Goal: Task Accomplishment & Management: Use online tool/utility

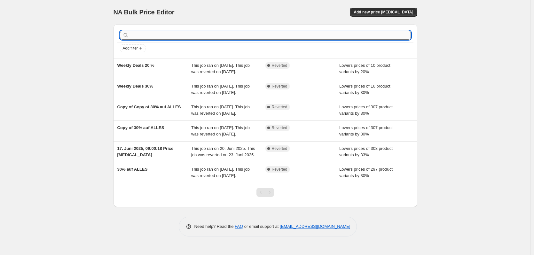
click at [159, 35] on input "text" at bounding box center [270, 35] width 281 height 9
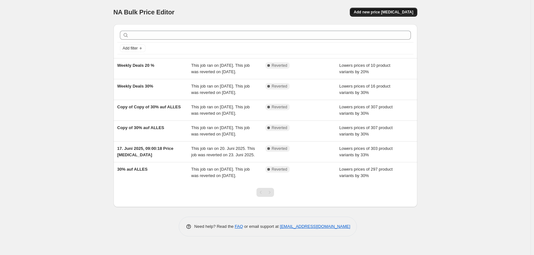
click at [402, 12] on span "Add new price [MEDICAL_DATA]" at bounding box center [384, 12] width 60 height 5
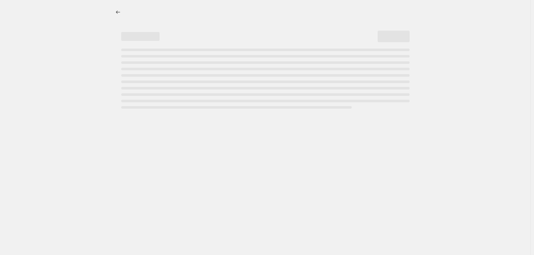
select select "percentage"
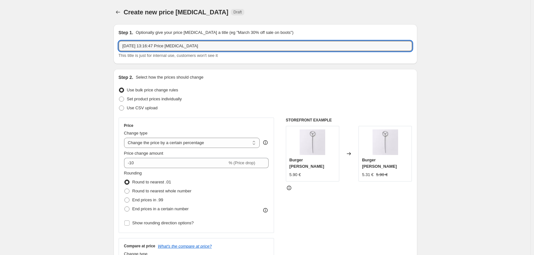
drag, startPoint x: 215, startPoint y: 47, endPoint x: 71, endPoint y: 49, distance: 144.7
type input "§"
type input "30% auf Büffel"
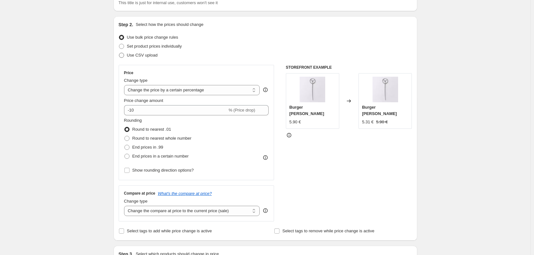
scroll to position [64, 0]
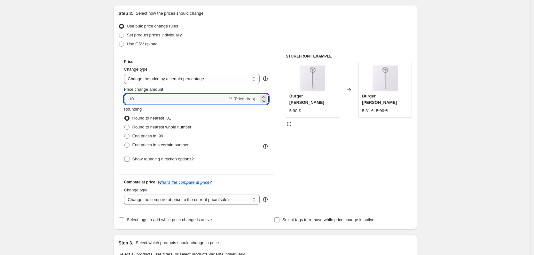
drag, startPoint x: 150, startPoint y: 98, endPoint x: 95, endPoint y: 97, distance: 55.7
click at [104, 97] on div "Create new price [MEDICAL_DATA]. This page is ready Create new price [MEDICAL_D…" at bounding box center [265, 256] width 531 height 640
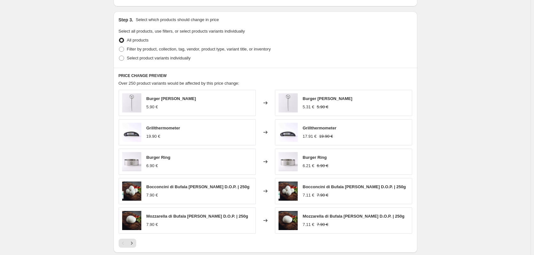
type input "0"
click at [89, 97] on div "Create new price [MEDICAL_DATA]. This page is ready Create new price [MEDICAL_D…" at bounding box center [265, 33] width 531 height 640
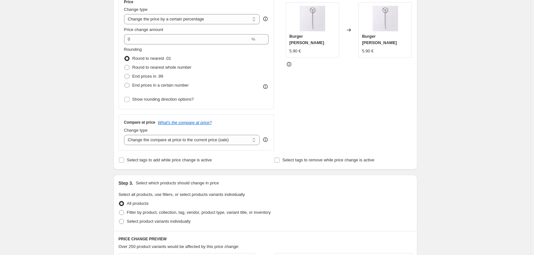
scroll to position [95, 0]
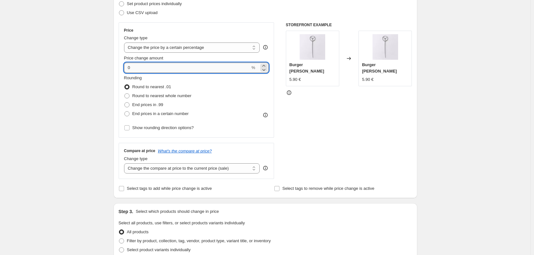
click at [147, 65] on input "0" at bounding box center [187, 68] width 126 height 10
drag, startPoint x: 121, startPoint y: 69, endPoint x: 115, endPoint y: 69, distance: 6.4
click at [117, 69] on div "Step 2. Select how the prices should change Use bulk price change rules Set pro…" at bounding box center [266, 86] width 304 height 225
type input "-30"
click at [106, 70] on div "Create new price [MEDICAL_DATA]. This page is ready Create new price [MEDICAL_D…" at bounding box center [265, 225] width 531 height 640
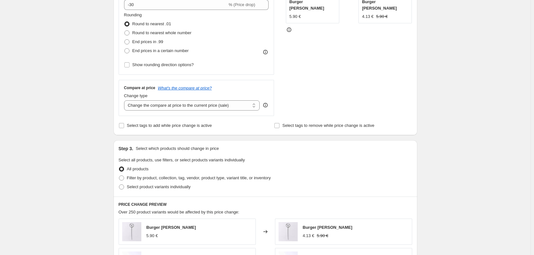
scroll to position [159, 0]
click at [198, 106] on select "Change the compare at price to the current price (sale) Change the compare at p…" at bounding box center [192, 105] width 136 height 10
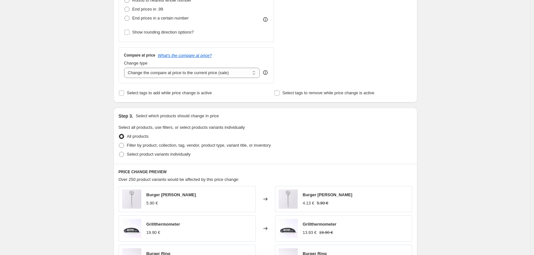
scroll to position [191, 0]
click at [84, 114] on div "Create new price [MEDICAL_DATA]. This page is ready Create new price [MEDICAL_D…" at bounding box center [265, 129] width 531 height 640
click at [139, 93] on span "Select tags to add while price change is active" at bounding box center [169, 92] width 85 height 5
click at [124, 93] on input "Select tags to add while price change is active" at bounding box center [121, 92] width 5 height 5
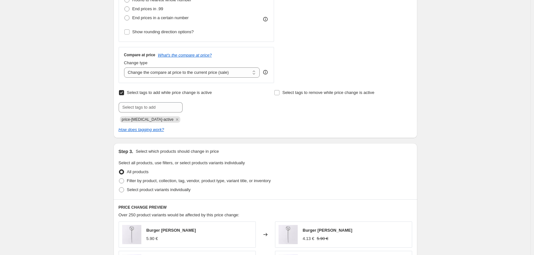
click at [146, 94] on span "Select tags to add while price change is active" at bounding box center [169, 92] width 85 height 5
click at [124, 94] on input "Select tags to add while price change is active" at bounding box center [121, 92] width 5 height 5
checkbox input "false"
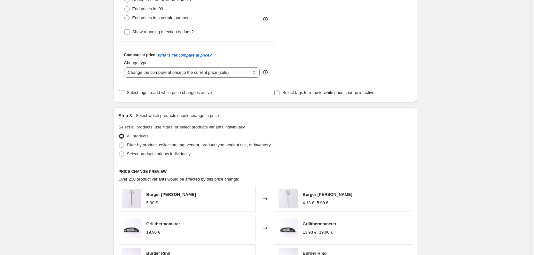
click at [288, 92] on span "Select tags to remove while price change is active" at bounding box center [329, 92] width 92 height 5
click at [280, 92] on input "Select tags to remove while price change is active" at bounding box center [277, 92] width 5 height 5
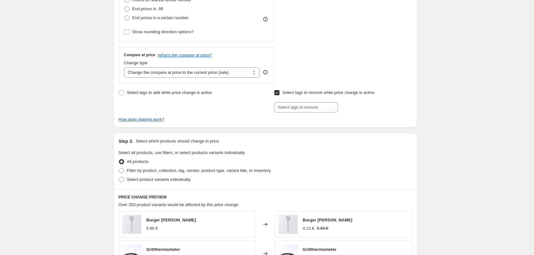
click at [288, 92] on span "Select tags to remove while price change is active" at bounding box center [329, 92] width 92 height 5
click at [280, 92] on input "Select tags to remove while price change is active" at bounding box center [277, 92] width 5 height 5
checkbox input "false"
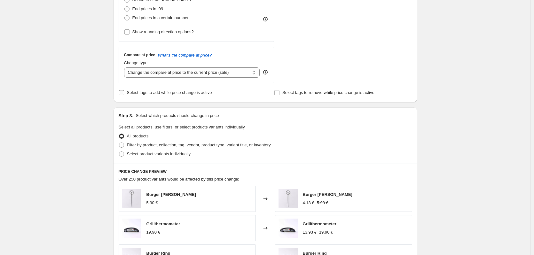
click at [182, 92] on span "Select tags to add while price change is active" at bounding box center [169, 92] width 85 height 5
click at [124, 92] on input "Select tags to add while price change is active" at bounding box center [121, 92] width 5 height 5
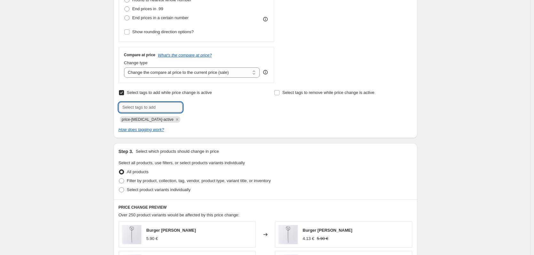
click at [153, 110] on input "text" at bounding box center [151, 107] width 64 height 10
click at [143, 96] on span "Select tags to add while price change is active" at bounding box center [169, 93] width 85 height 6
click at [124, 95] on input "Select tags to add while price change is active" at bounding box center [121, 92] width 5 height 5
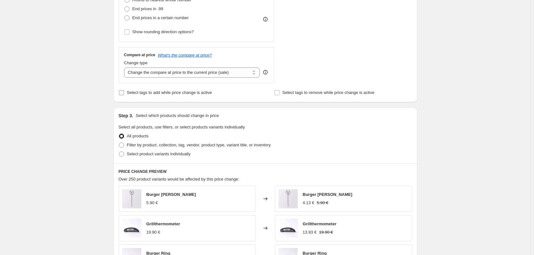
click at [143, 96] on span "Select tags to add while price change is active" at bounding box center [169, 93] width 85 height 6
click at [124, 95] on input "Select tags to add while price change is active" at bounding box center [121, 92] width 5 height 5
checkbox input "true"
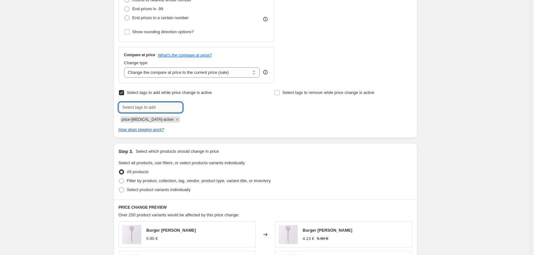
click at [139, 108] on input "text" at bounding box center [151, 107] width 64 height 10
type input "30%"
click at [201, 104] on button "Add 30%" at bounding box center [196, 106] width 24 height 9
click at [176, 120] on icon "Remove price-change-job-active" at bounding box center [177, 119] width 2 height 2
click at [68, 121] on div "Create new price [MEDICAL_DATA]. This page is ready Create new price [MEDICAL_D…" at bounding box center [265, 147] width 531 height 676
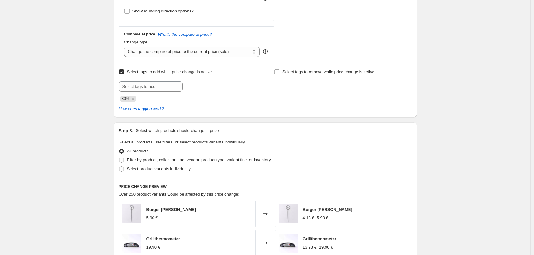
scroll to position [223, 0]
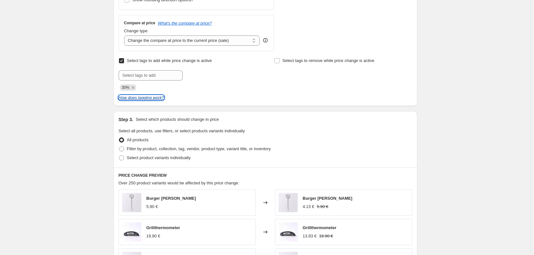
click at [138, 100] on icon "How does tagging work?" at bounding box center [141, 97] width 45 height 5
click at [101, 120] on div "Create new price [MEDICAL_DATA]. This page is ready Create new price [MEDICAL_D…" at bounding box center [265, 115] width 531 height 676
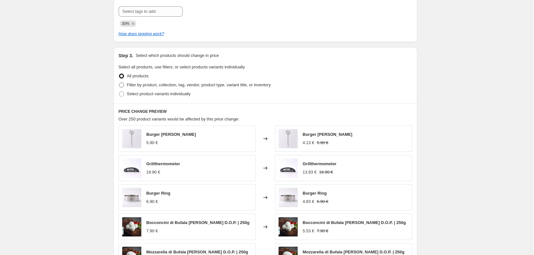
click at [143, 85] on span "Filter by product, collection, tag, vendor, product type, variant title, or inv…" at bounding box center [199, 85] width 144 height 5
click at [119, 83] on input "Filter by product, collection, tag, vendor, product type, variant title, or inv…" at bounding box center [119, 83] width 0 height 0
radio input "true"
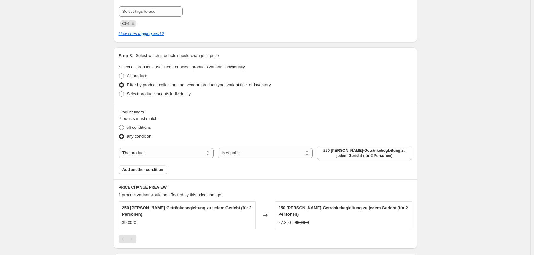
scroll to position [319, 0]
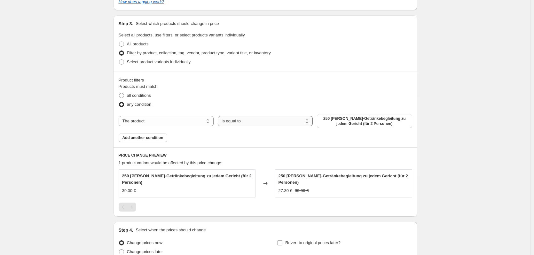
click at [285, 122] on select "Is equal to Is not equal to" at bounding box center [265, 121] width 95 height 10
click at [178, 122] on select "The product The product's collection The product's tag The product's vendor The…" at bounding box center [166, 121] width 95 height 10
select select "collection"
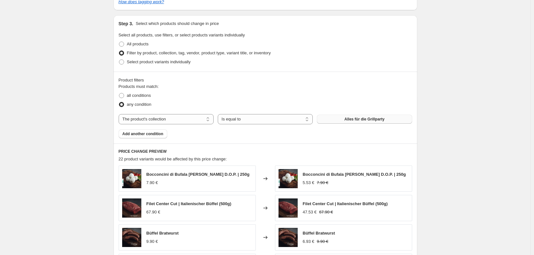
click at [359, 120] on span "Alles für die Grillparty" at bounding box center [365, 119] width 40 height 5
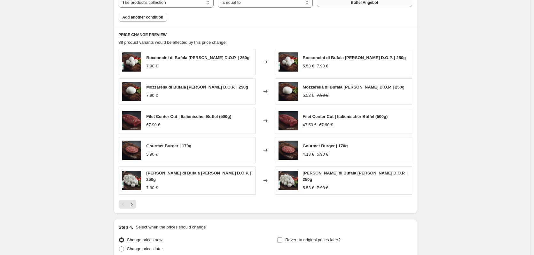
scroll to position [447, 0]
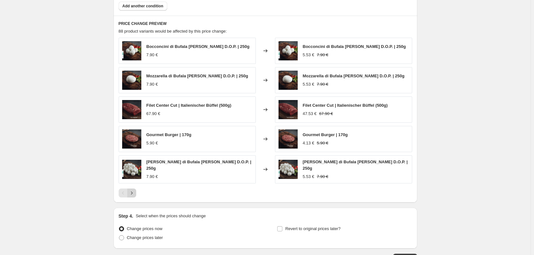
click at [133, 193] on icon "Next" at bounding box center [132, 193] width 6 height 6
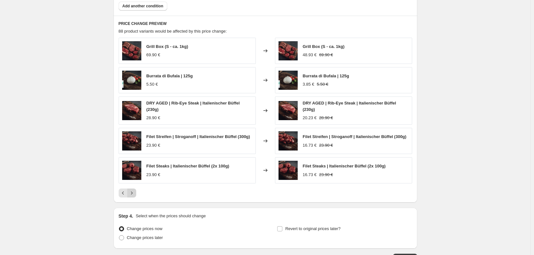
click at [133, 193] on icon "Next" at bounding box center [132, 193] width 6 height 6
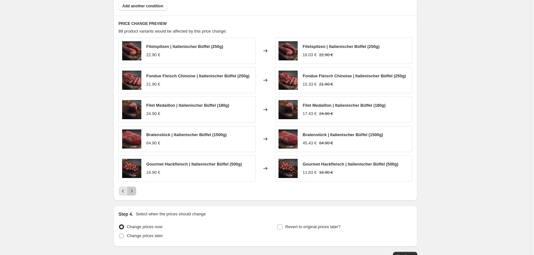
click at [133, 193] on icon "Next" at bounding box center [132, 191] width 6 height 6
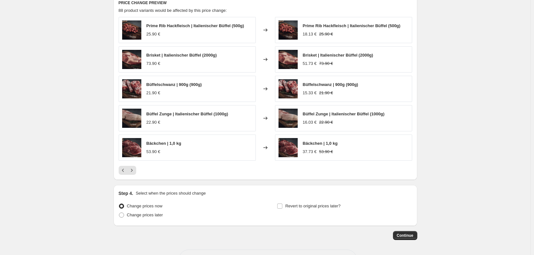
scroll to position [479, 0]
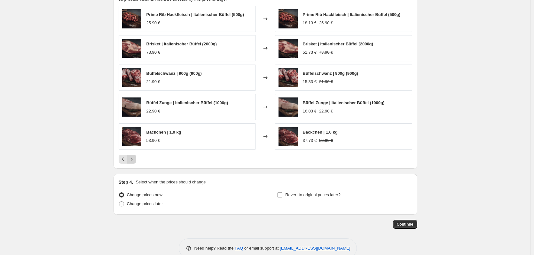
click at [136, 162] on button "Next" at bounding box center [131, 159] width 9 height 9
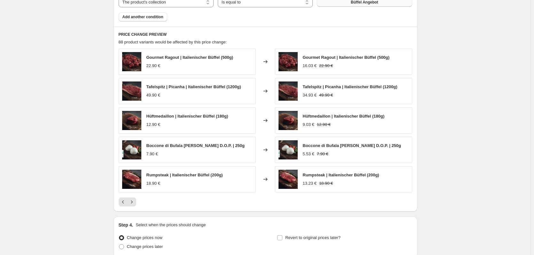
scroll to position [447, 0]
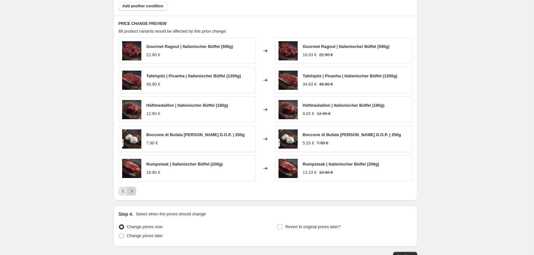
click at [133, 188] on icon "Next" at bounding box center [132, 191] width 6 height 6
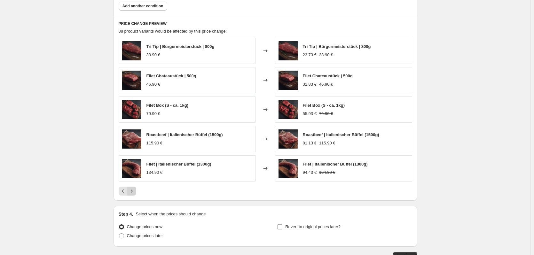
click at [135, 191] on icon "Next" at bounding box center [132, 191] width 6 height 6
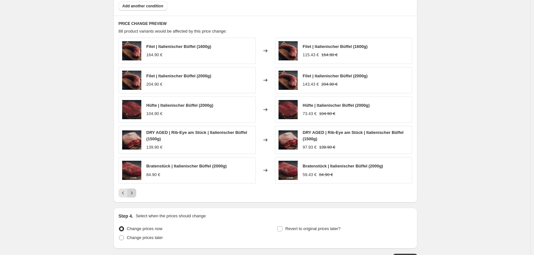
click at [135, 191] on icon "Next" at bounding box center [132, 193] width 6 height 6
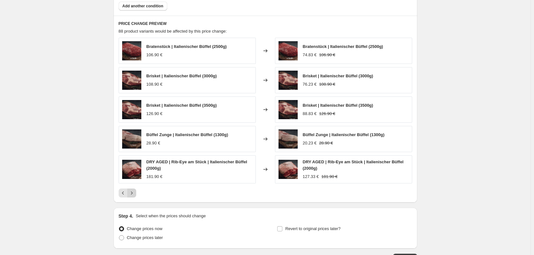
click at [135, 191] on icon "Next" at bounding box center [132, 193] width 6 height 6
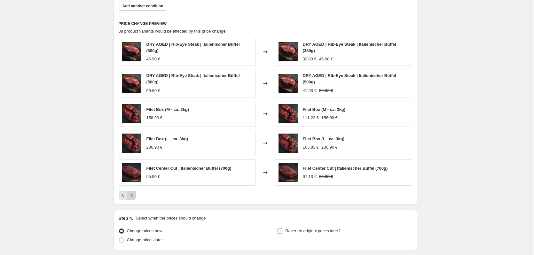
click at [135, 192] on icon "Next" at bounding box center [132, 195] width 6 height 6
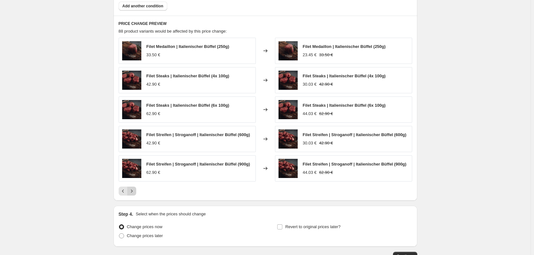
click at [135, 191] on icon "Next" at bounding box center [132, 191] width 6 height 6
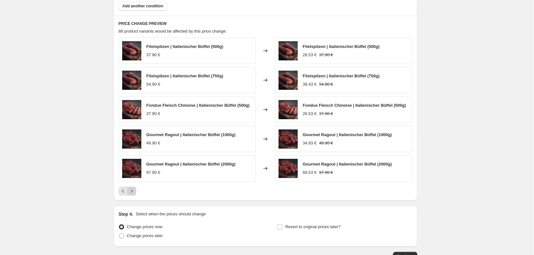
click at [135, 191] on icon "Next" at bounding box center [132, 191] width 6 height 6
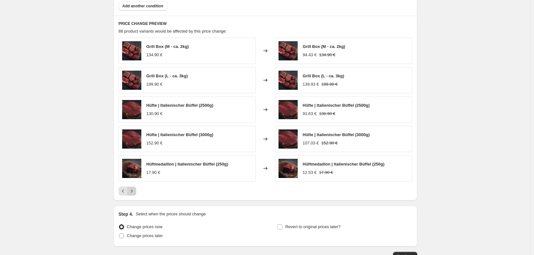
click at [135, 191] on icon "Next" at bounding box center [132, 191] width 6 height 6
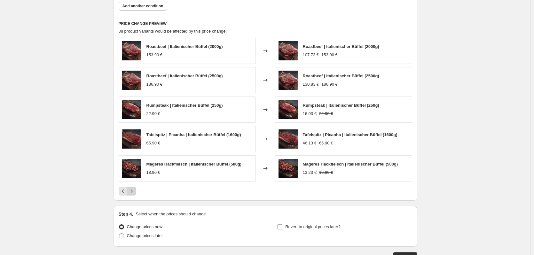
click at [135, 191] on icon "Next" at bounding box center [132, 191] width 6 height 6
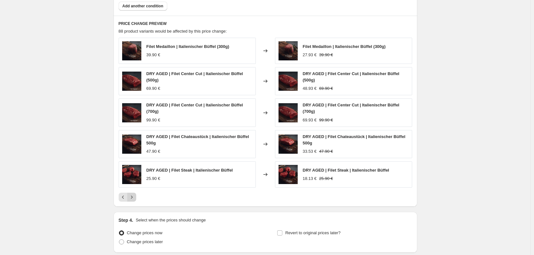
click at [135, 191] on div "Filet Medaillon | Italienischer Büffel (300g) 39.90 € Changed to Filet Medaillo…" at bounding box center [266, 120] width 294 height 164
click at [134, 195] on icon "Next" at bounding box center [132, 197] width 6 height 6
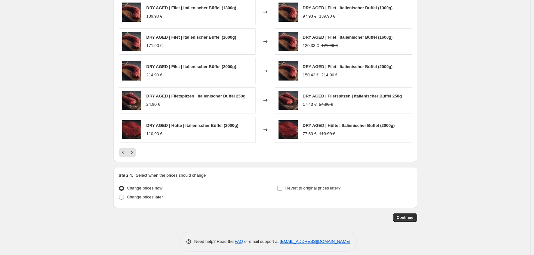
scroll to position [492, 0]
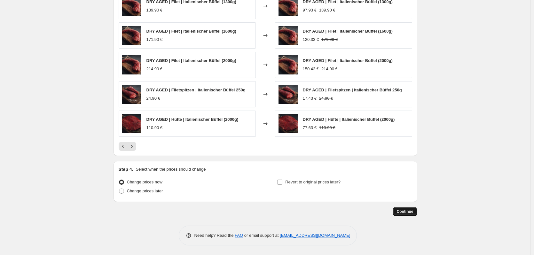
click at [408, 213] on span "Continue" at bounding box center [405, 211] width 17 height 5
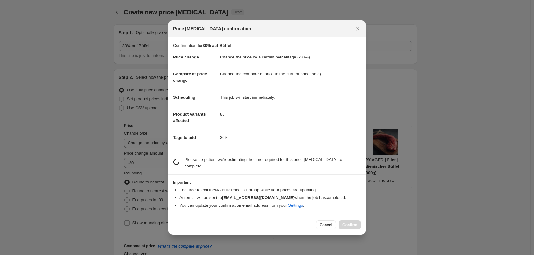
scroll to position [0, 0]
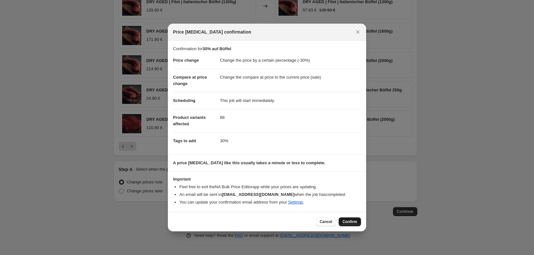
click at [354, 220] on button "Confirm" at bounding box center [350, 222] width 22 height 9
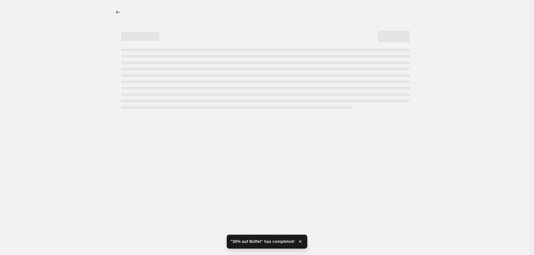
select select "percentage"
select select "collection"
